Goal: Find specific page/section: Find specific page/section

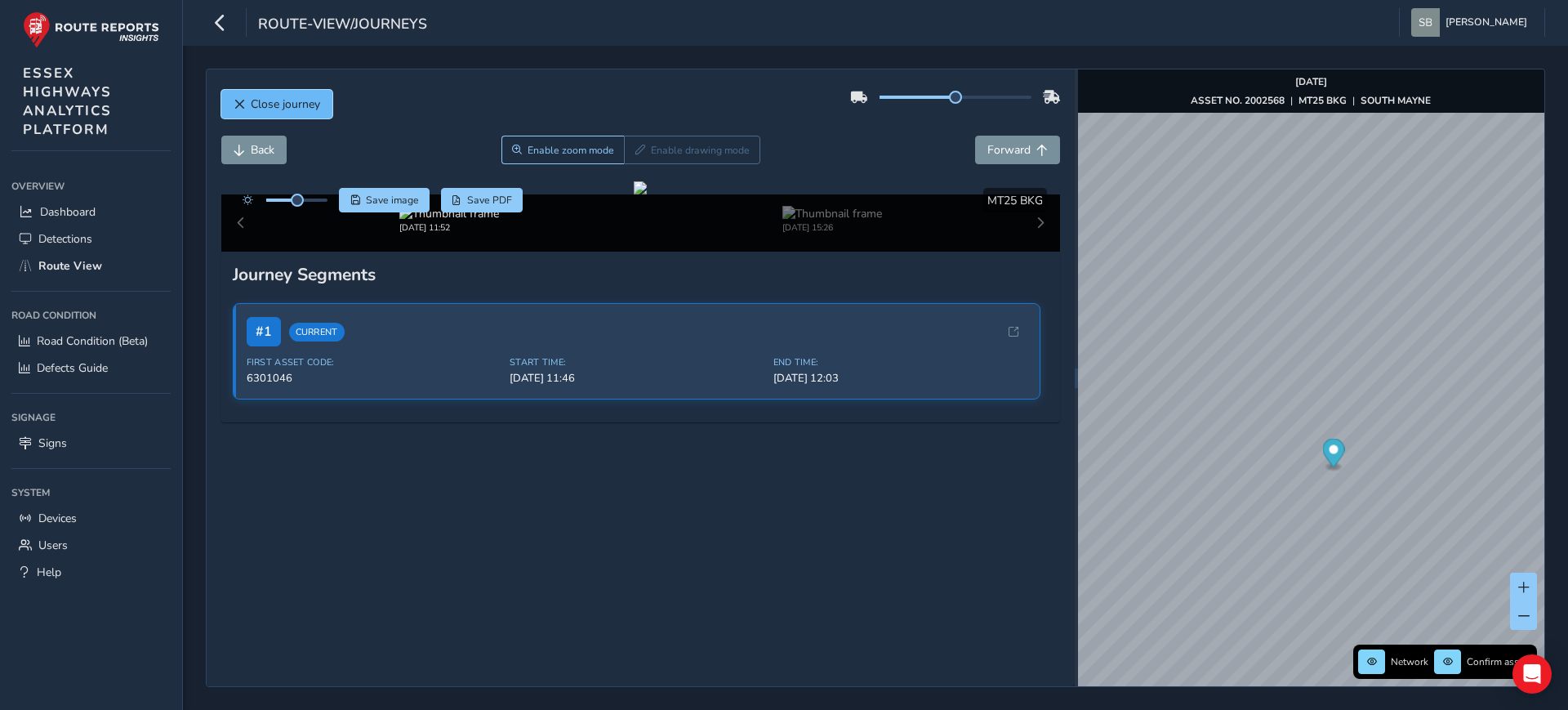
click at [272, 108] on span "Close journey" at bounding box center [286, 104] width 70 height 16
